Goal: Check status: Check status

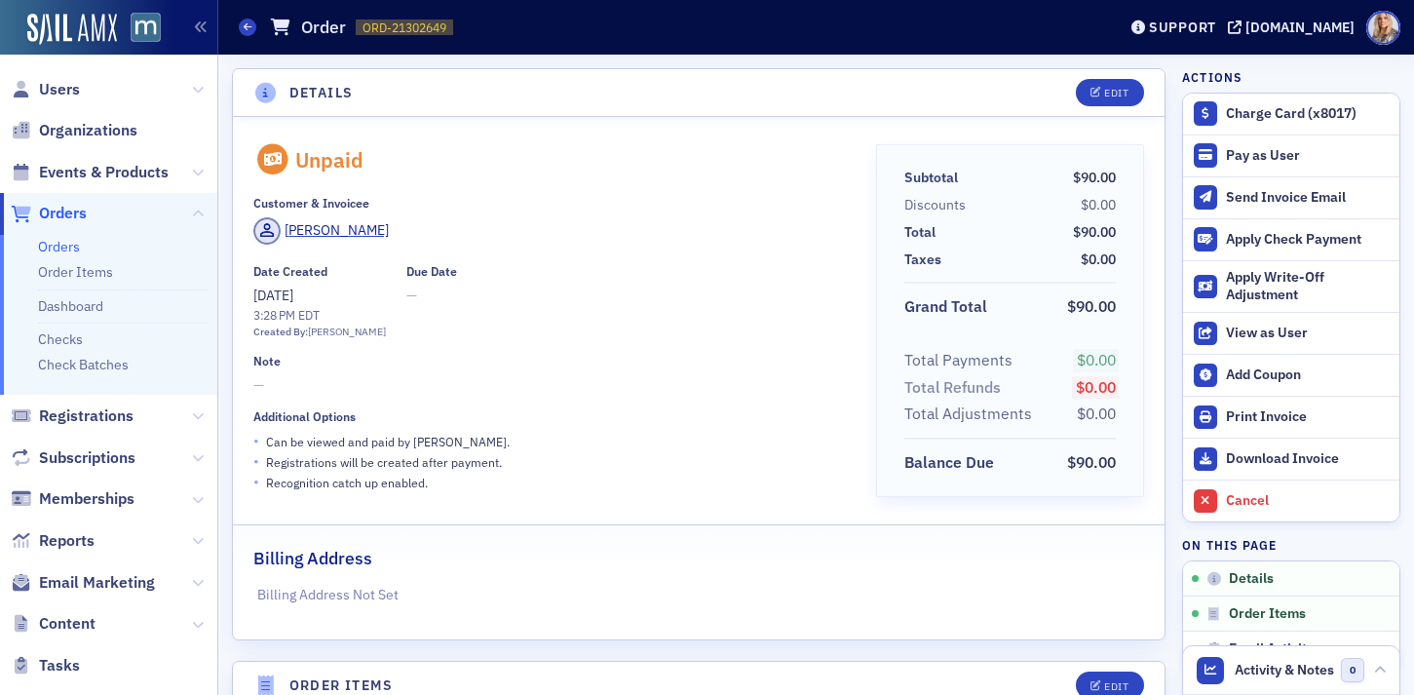
scroll to position [27, 0]
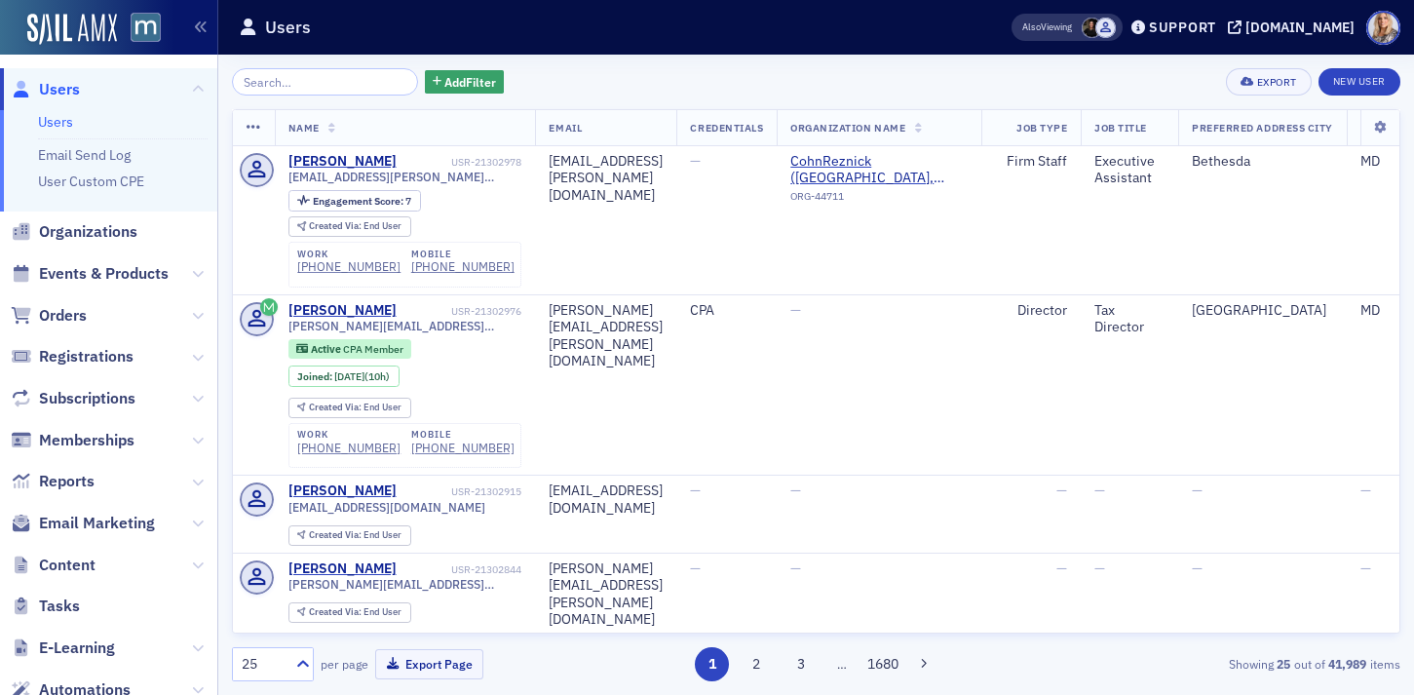
click at [288, 87] on input "search" at bounding box center [325, 81] width 186 height 27
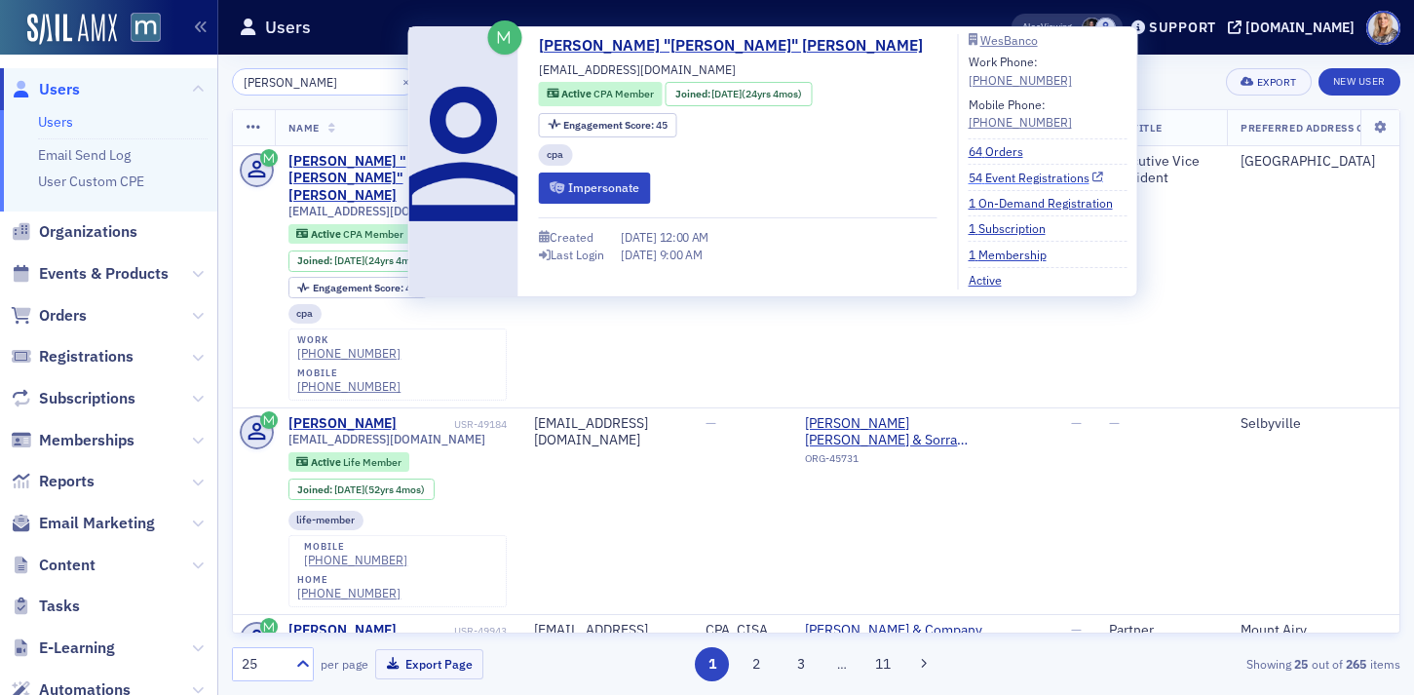
type input "[PERSON_NAME]"
click at [969, 178] on link "54 Event Registrations" at bounding box center [1036, 178] width 135 height 18
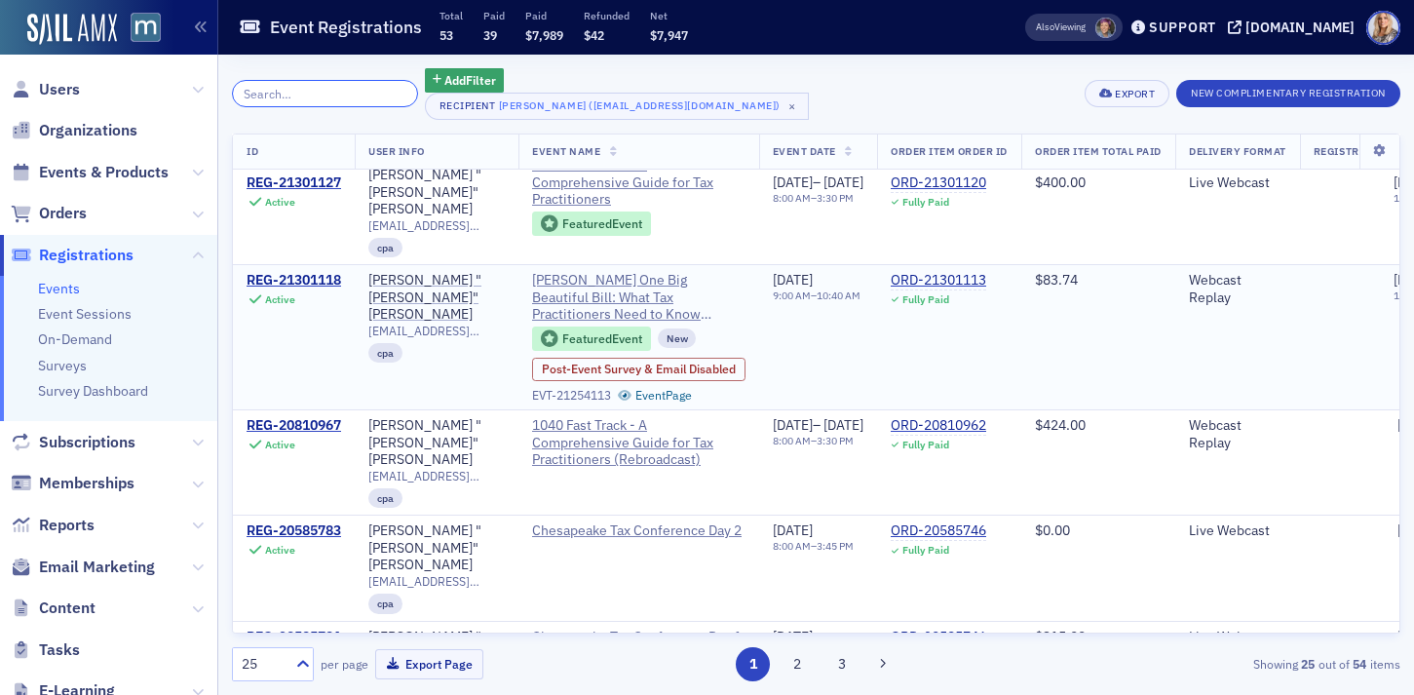
scroll to position [21, 0]
click at [326, 275] on div "REG-21301118" at bounding box center [294, 279] width 95 height 18
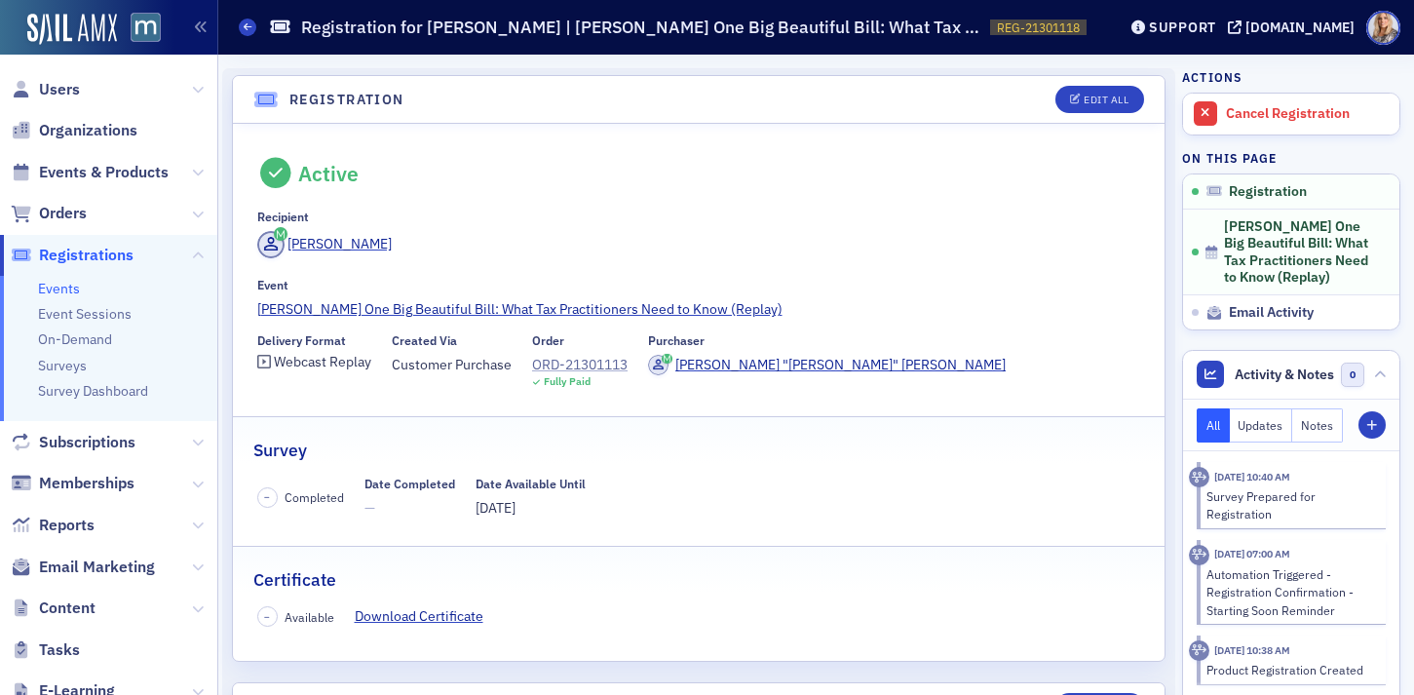
click at [615, 359] on div "ORD-21301113" at bounding box center [580, 365] width 96 height 20
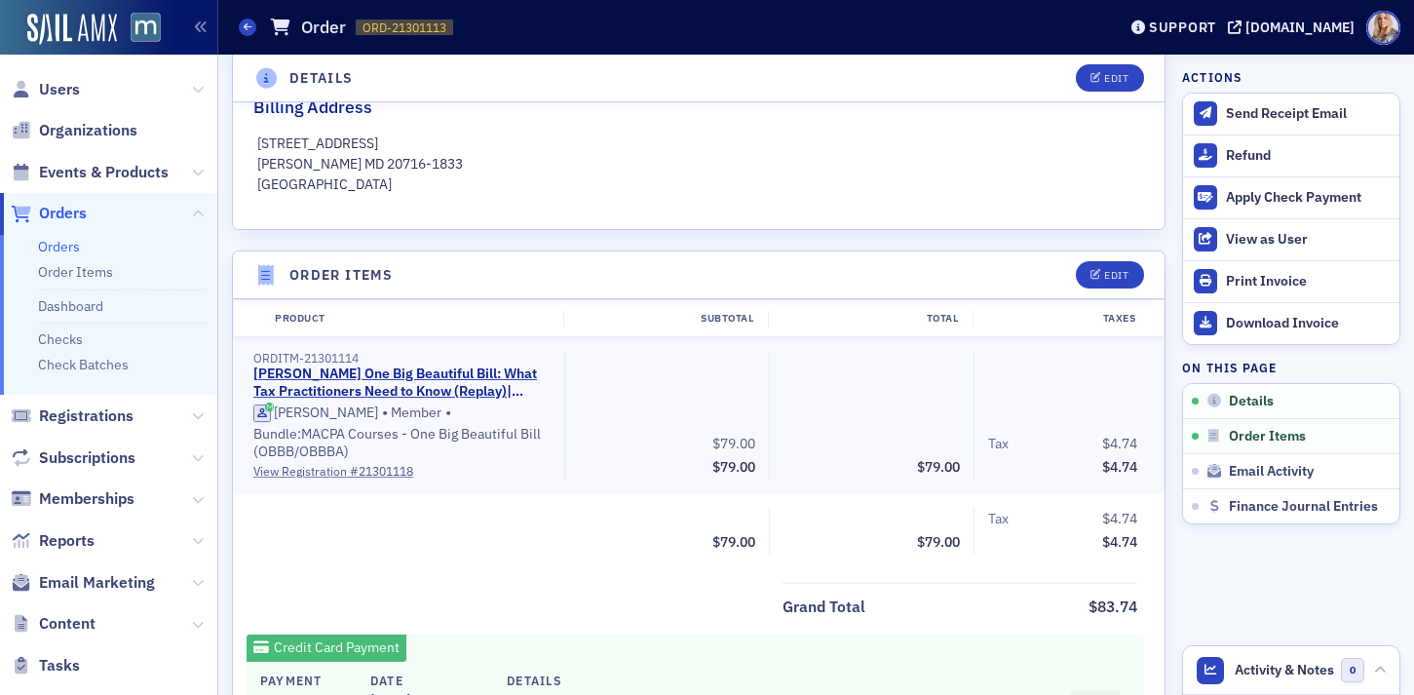
scroll to position [496, 0]
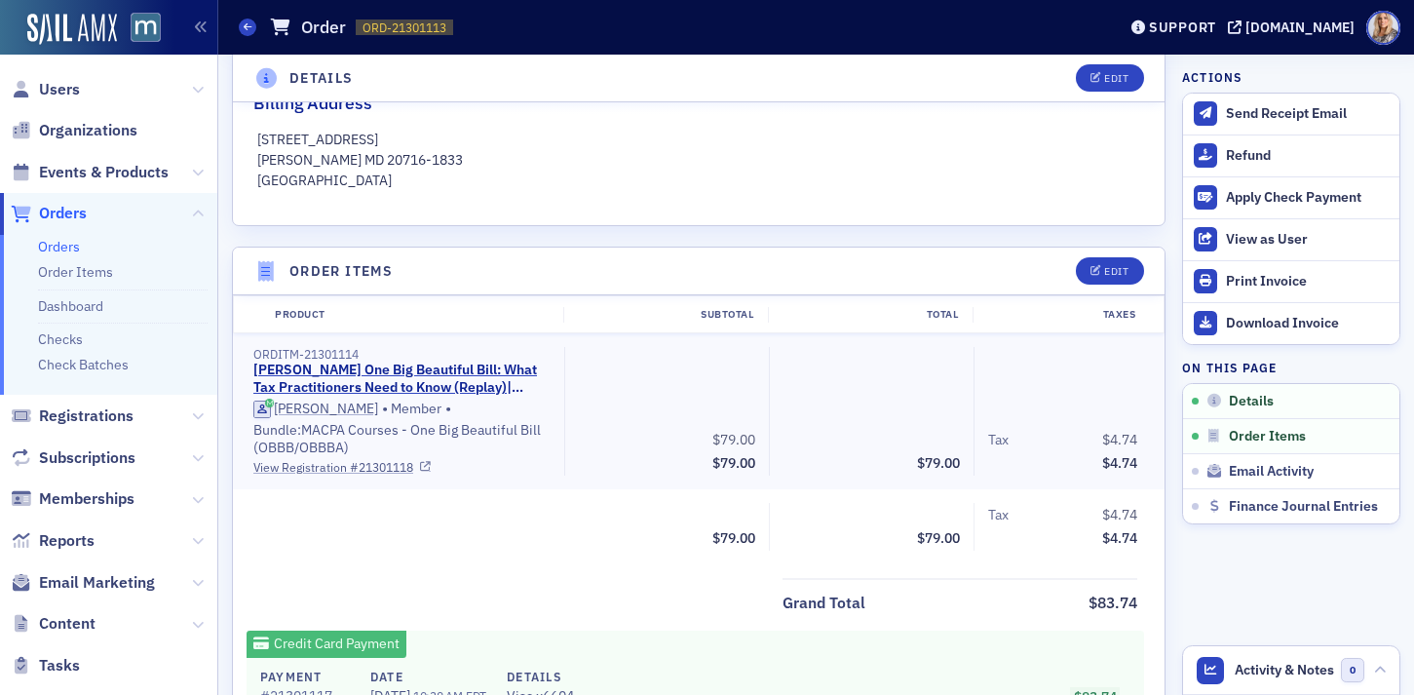
click at [399, 473] on link "View Registration # 21301118" at bounding box center [401, 467] width 297 height 18
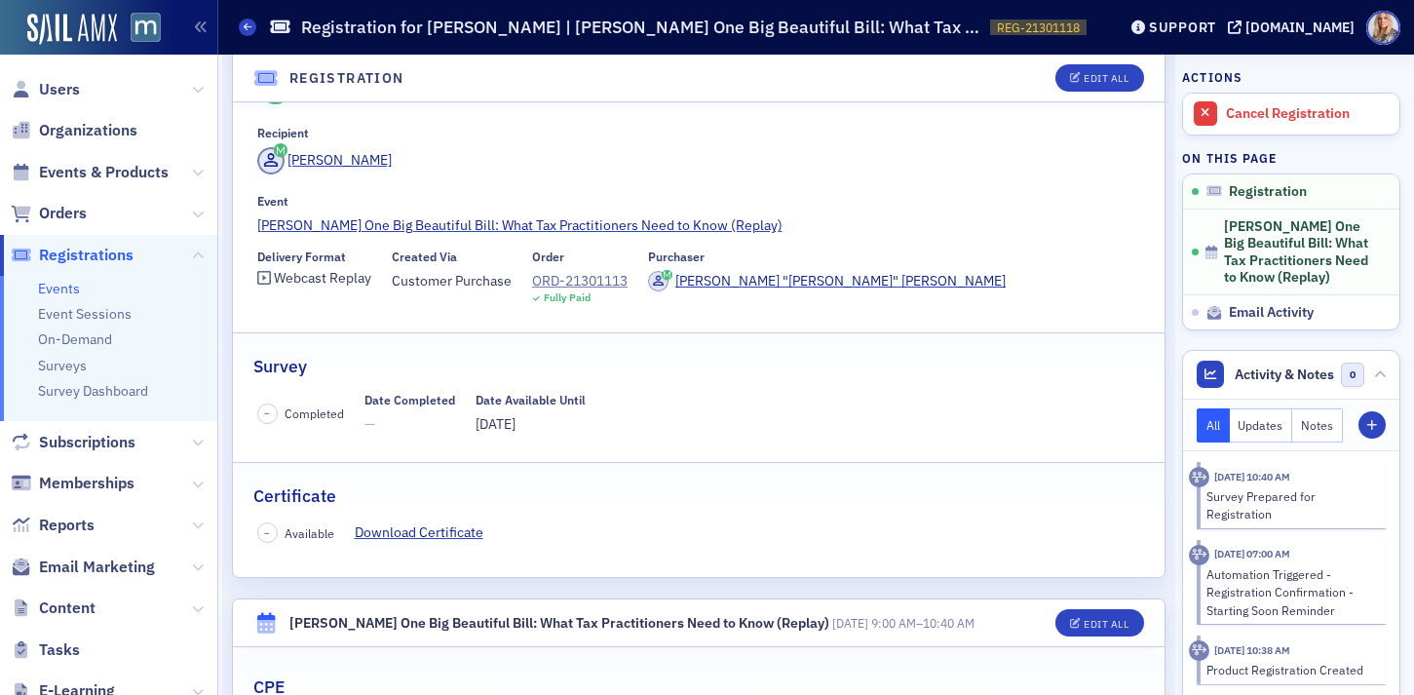
scroll to position [111, 0]
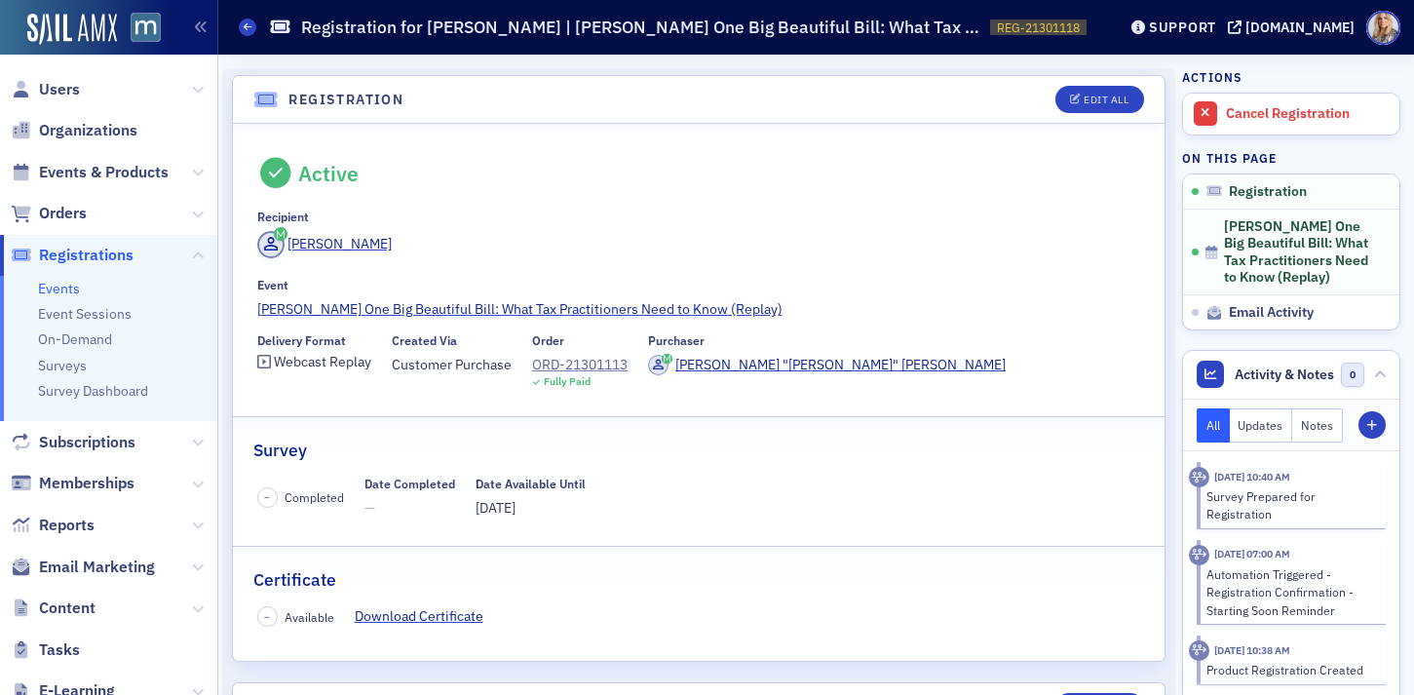
click at [640, 181] on div "Active" at bounding box center [699, 173] width 884 height 31
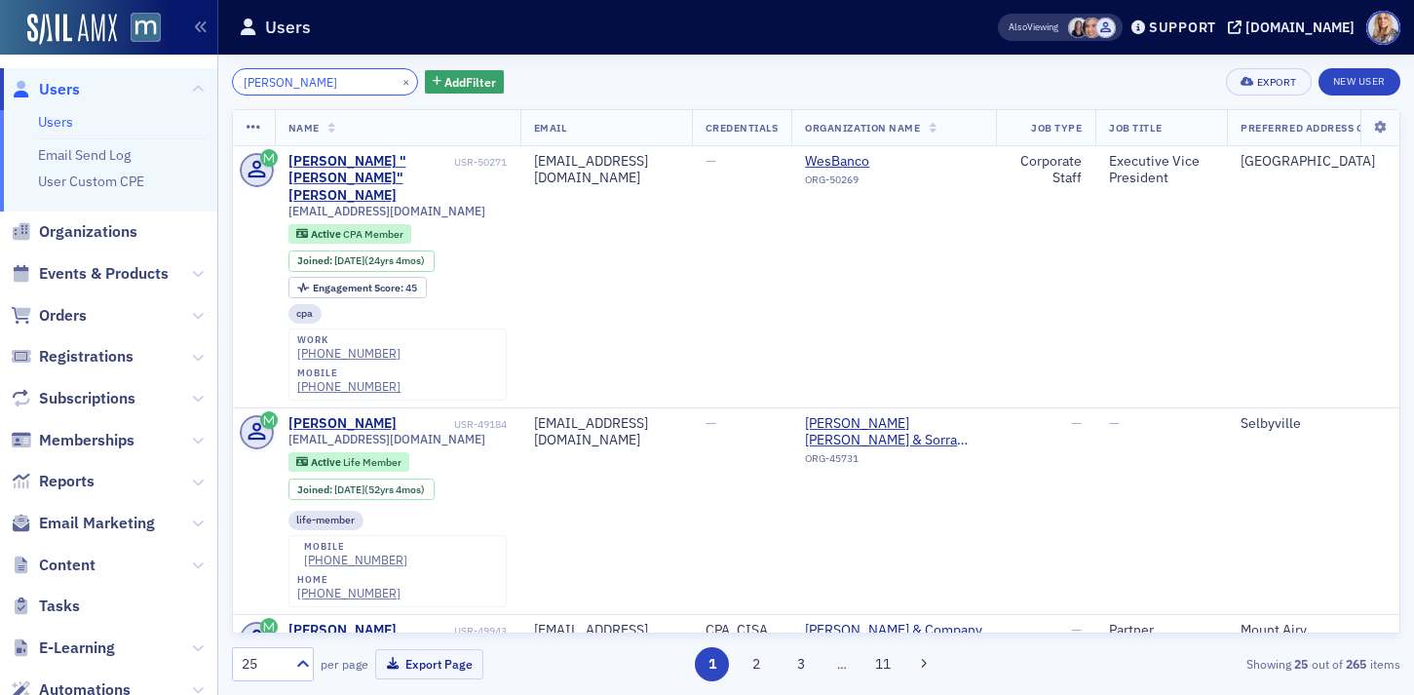
drag, startPoint x: 334, startPoint y: 80, endPoint x: 173, endPoint y: 79, distance: 160.8
click at [173, 79] on div "Users Users Email Send Log User Custom CPE Organizations Events & Products Orde…" at bounding box center [707, 347] width 1414 height 695
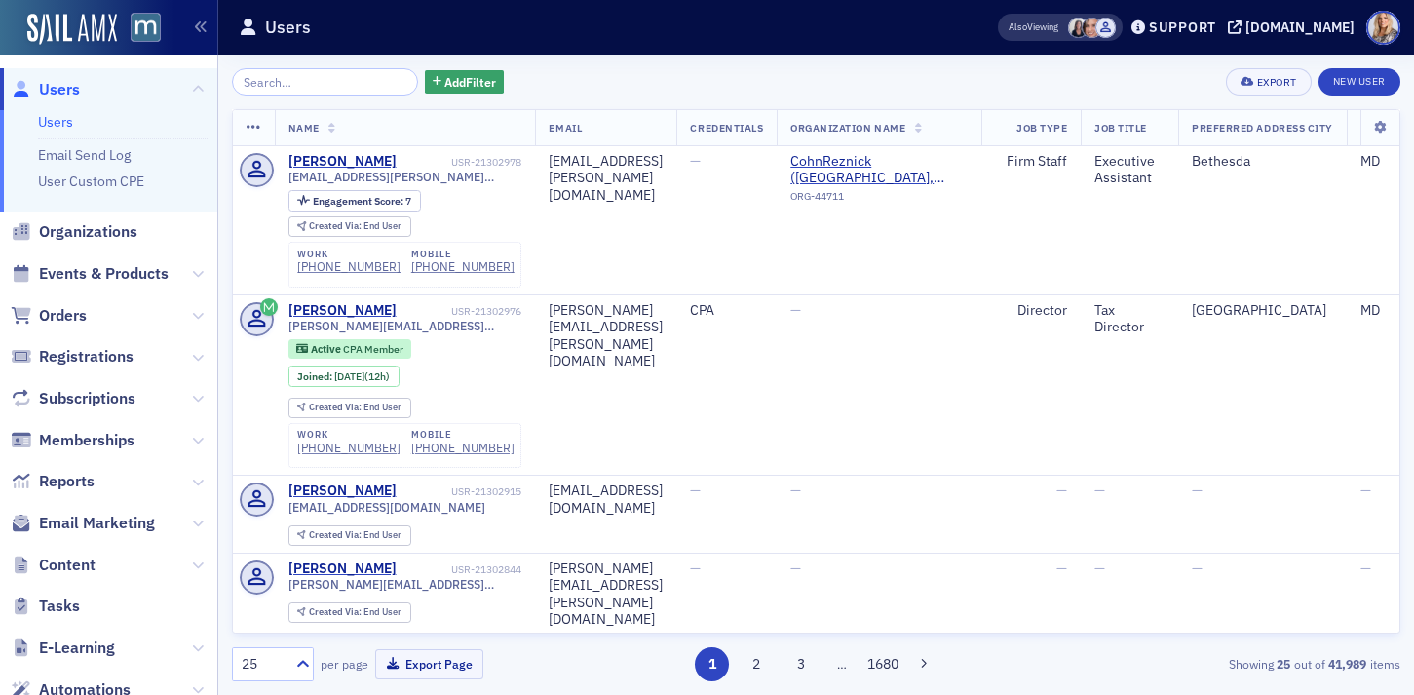
click at [63, 124] on link "Users" at bounding box center [55, 122] width 35 height 18
click at [60, 119] on link "Users" at bounding box center [55, 122] width 35 height 18
